Goal: Find specific page/section: Find specific page/section

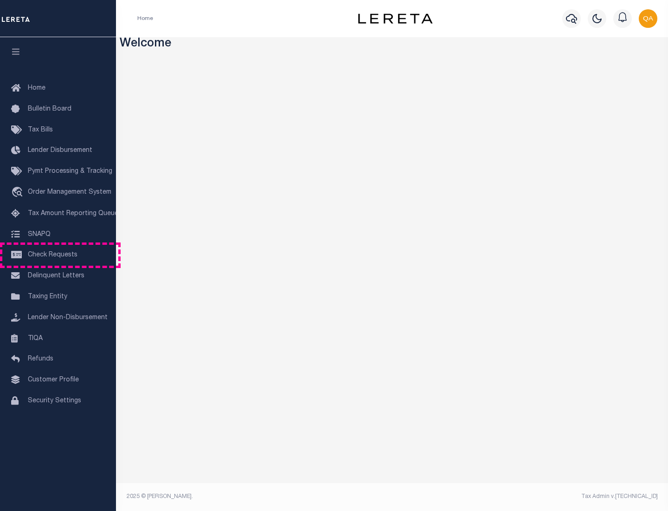
click at [58, 255] on span "Check Requests" at bounding box center [53, 255] width 50 height 6
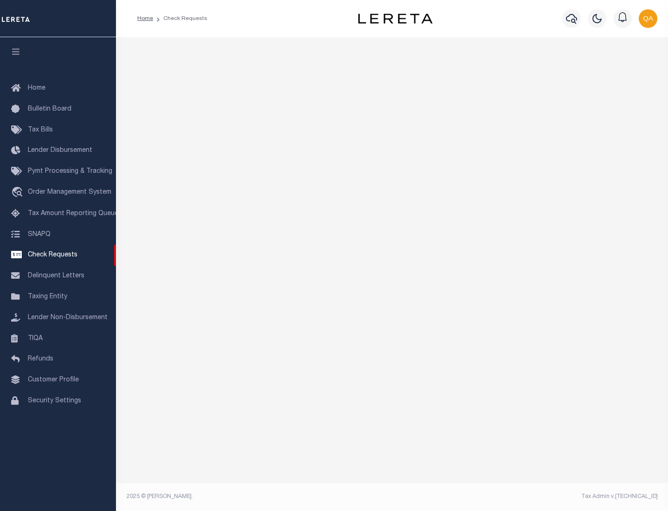
select select "50"
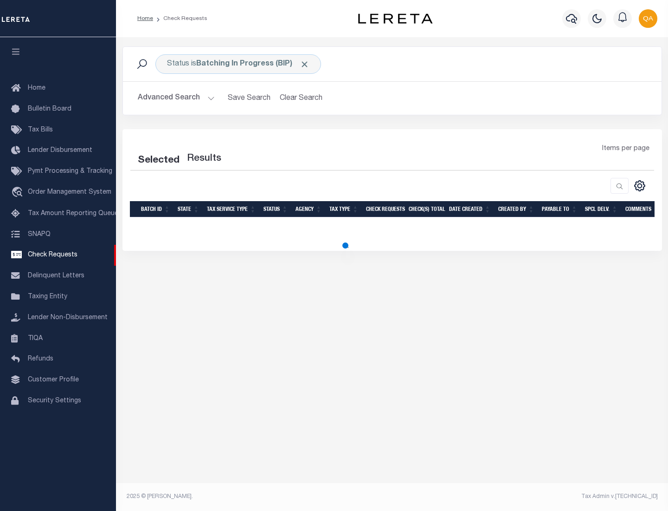
select select "50"
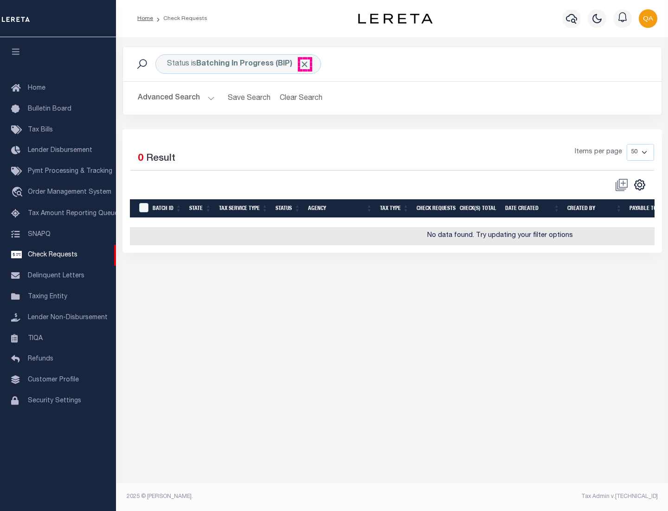
click at [305, 64] on span "Click to Remove" at bounding box center [305, 64] width 10 height 10
